Goal: Book appointment/travel/reservation

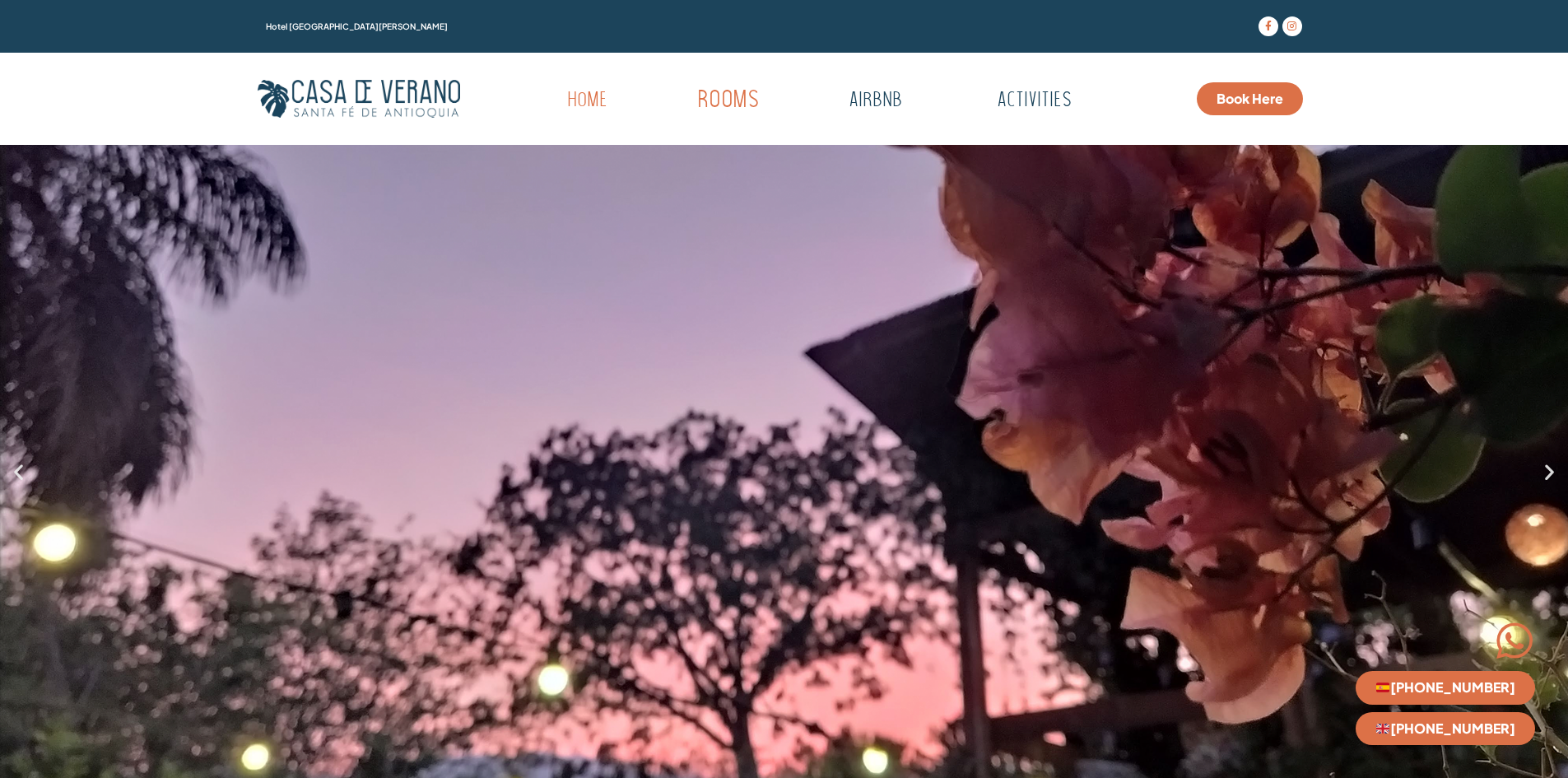
click at [727, 98] on link "Rooms" at bounding box center [728, 101] width 161 height 45
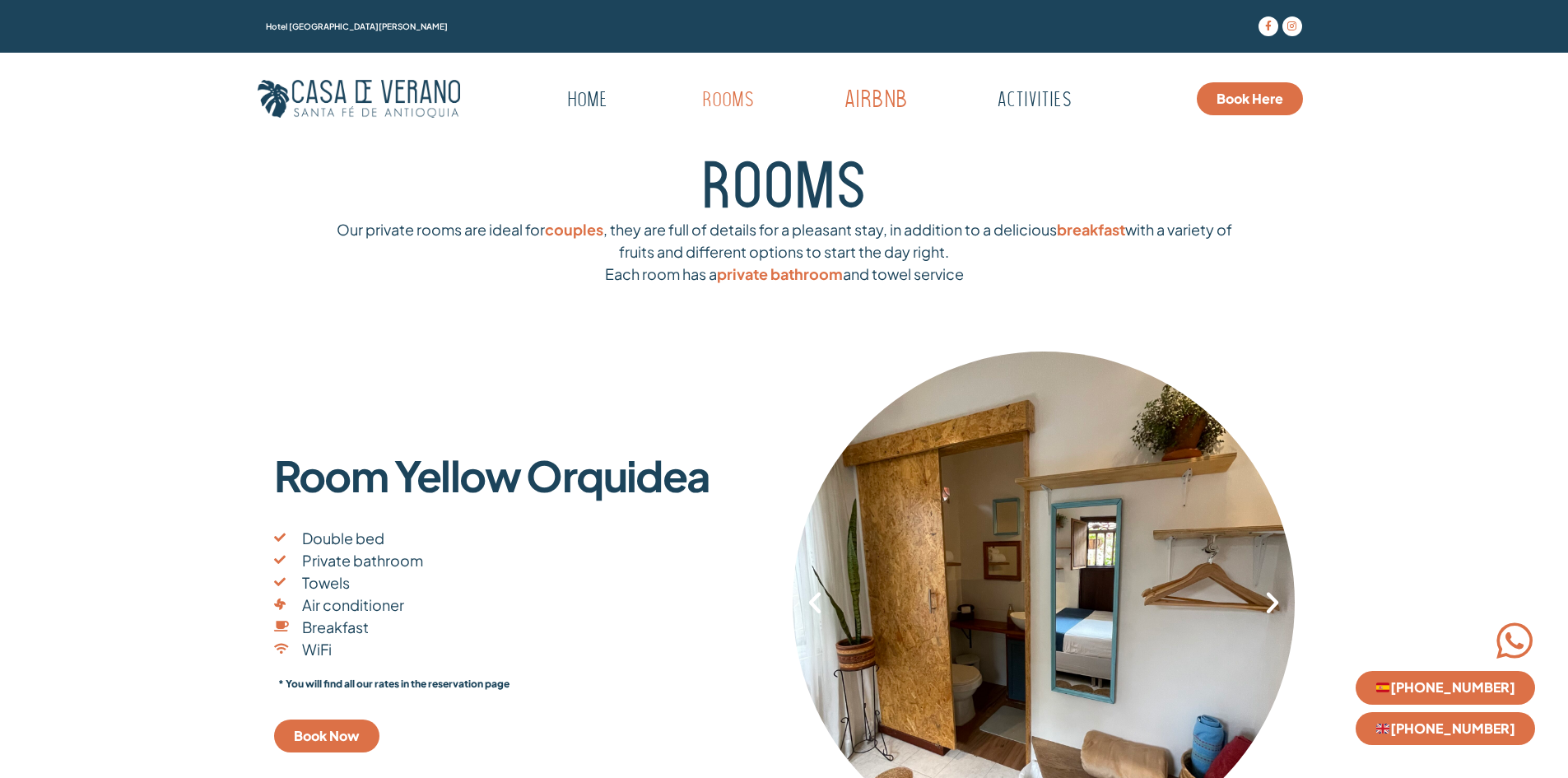
click at [892, 93] on link "Airbnb" at bounding box center [874, 101] width 163 height 45
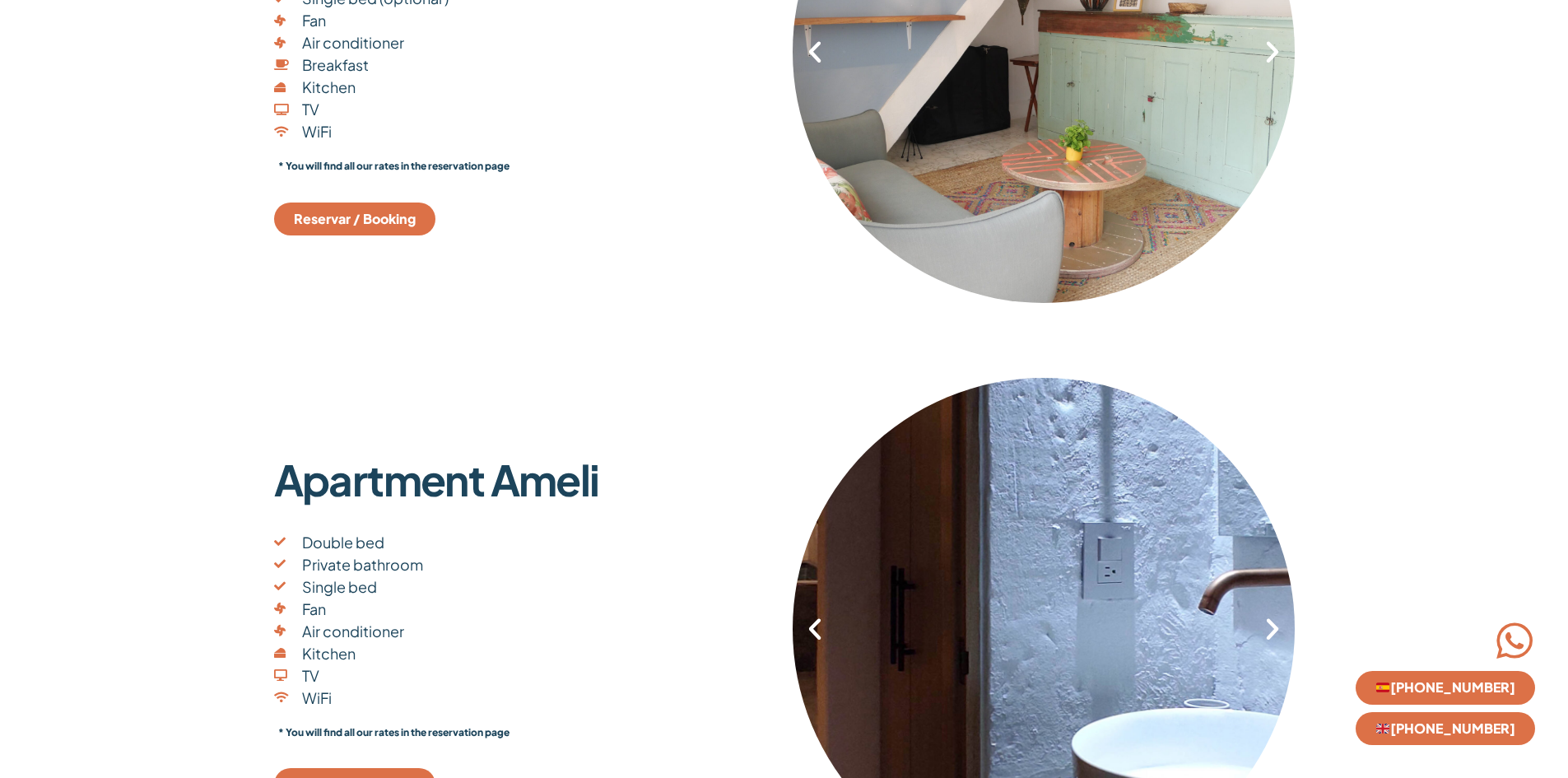
scroll to position [412, 0]
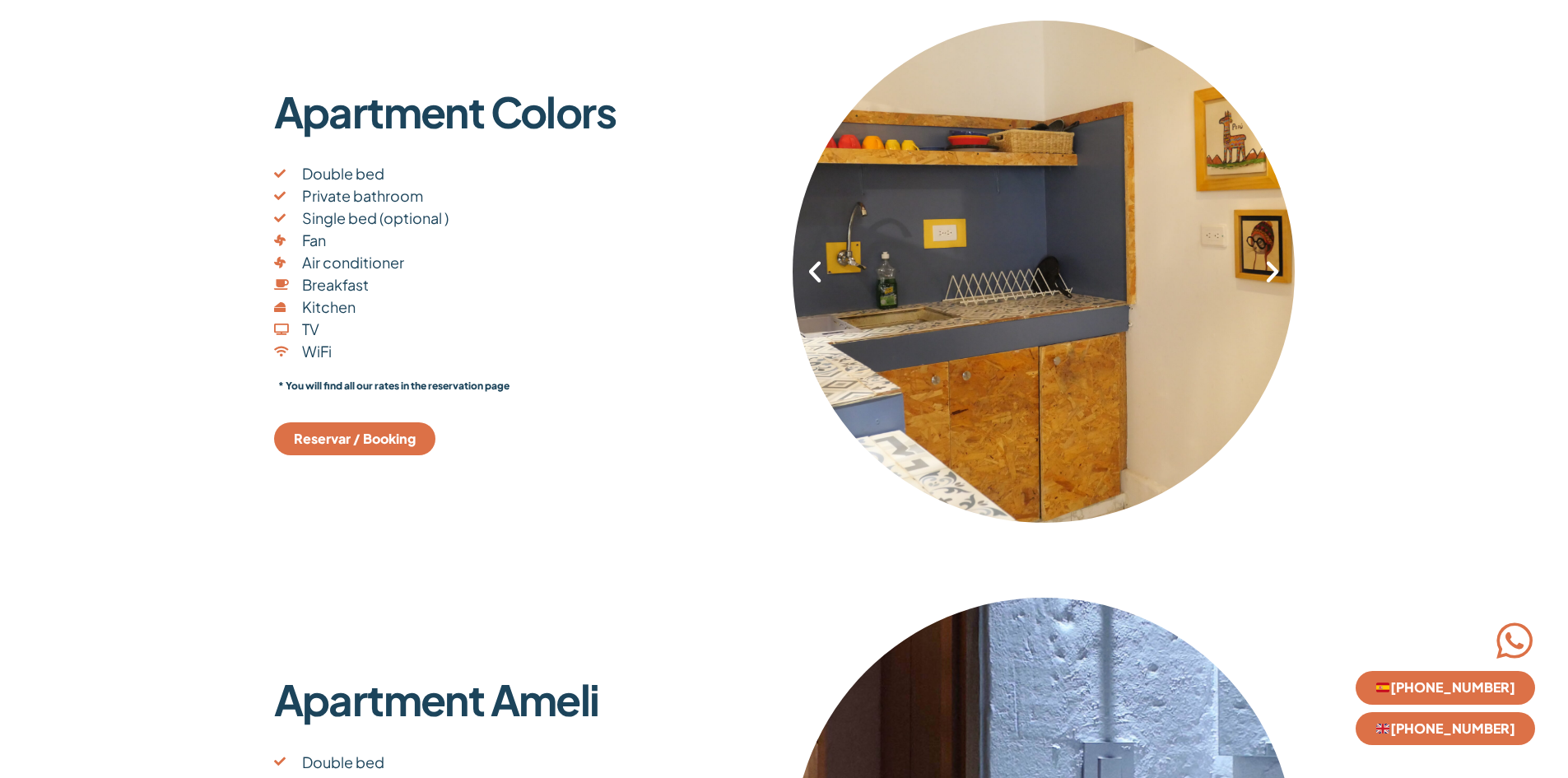
click at [388, 440] on span "Reservar / Booking" at bounding box center [354, 438] width 122 height 13
